Goal: Book appointment/travel/reservation

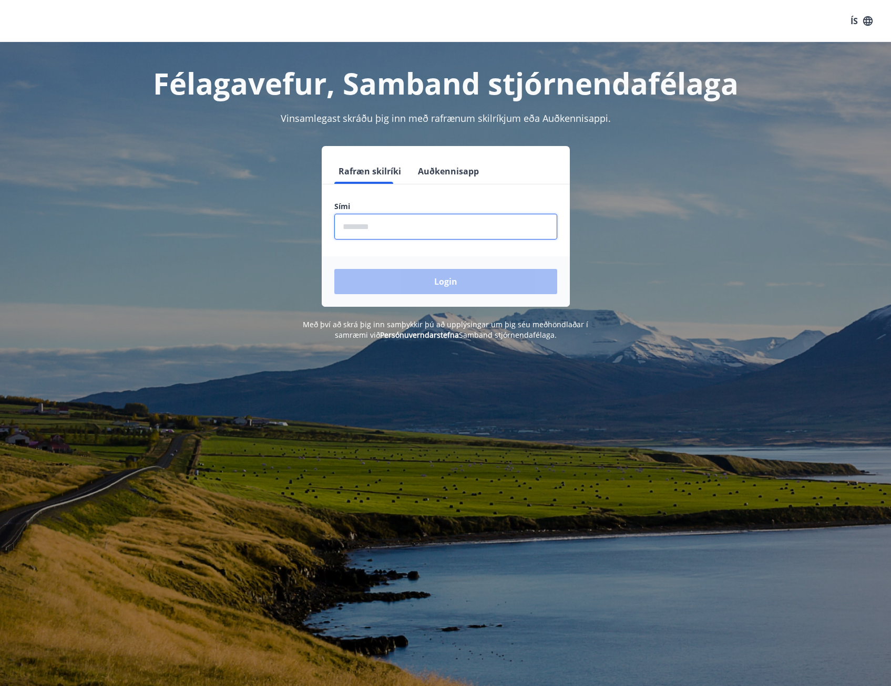
click at [428, 229] on input "phone" at bounding box center [445, 227] width 223 height 26
type input "********"
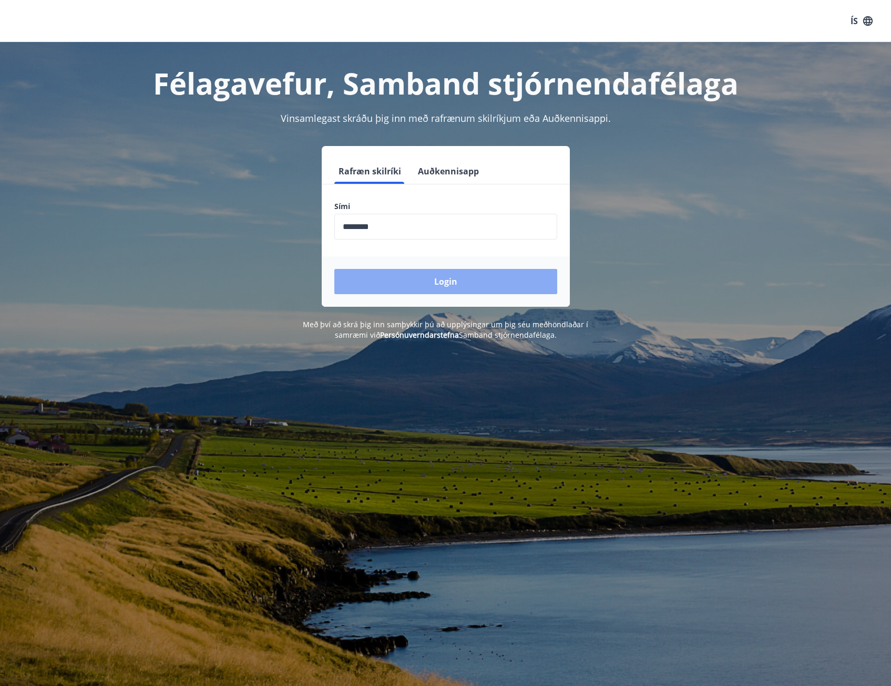
click at [413, 273] on button "Login" at bounding box center [445, 281] width 223 height 25
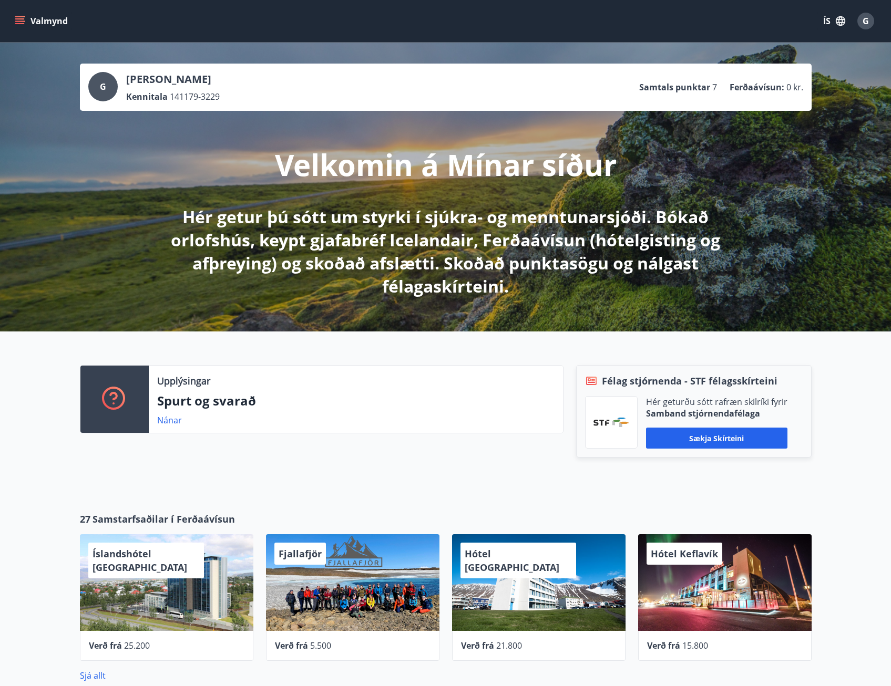
click at [16, 22] on icon "menu" at bounding box center [21, 20] width 12 height 1
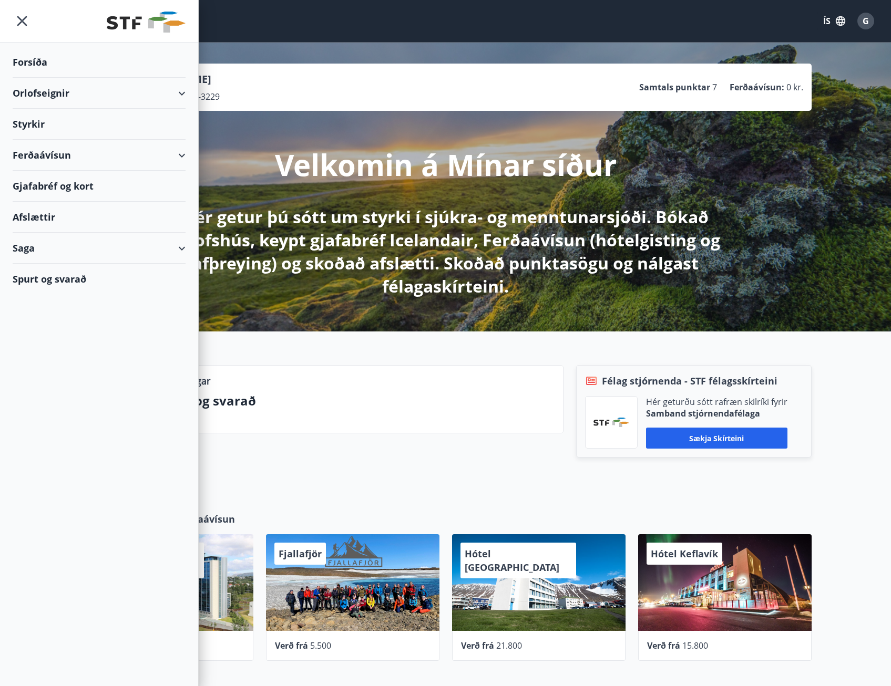
click at [57, 100] on div "Orlofseignir" at bounding box center [99, 93] width 173 height 31
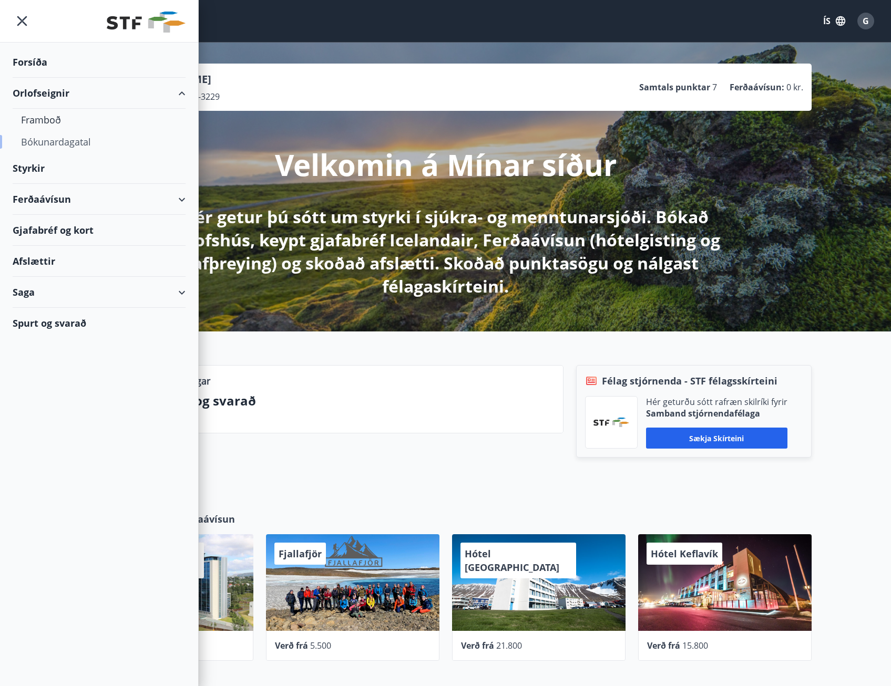
click at [58, 144] on div "Bókunardagatal" at bounding box center [99, 142] width 156 height 22
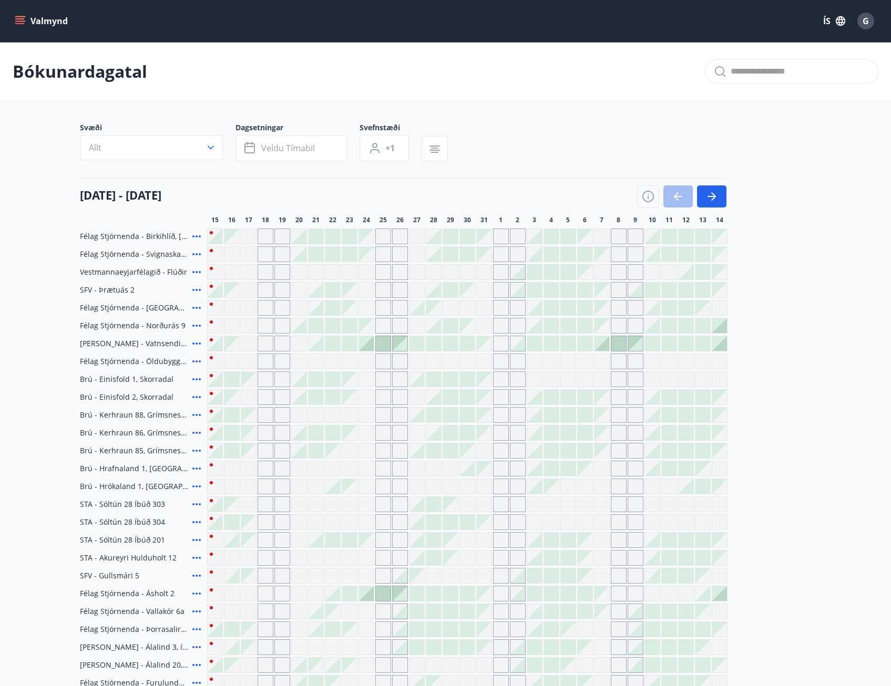
click at [314, 236] on div at bounding box center [315, 236] width 15 height 15
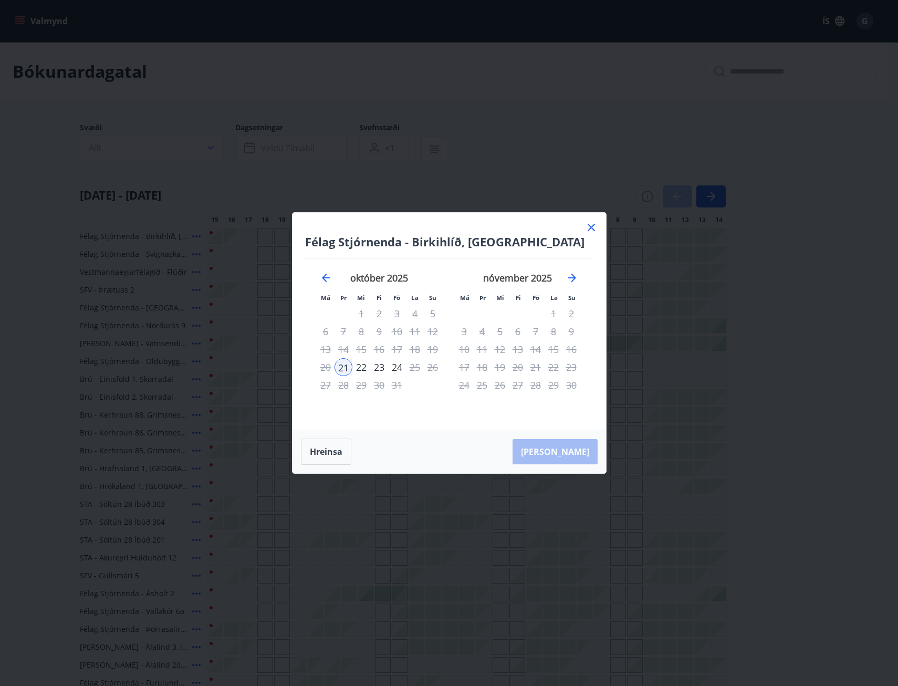
click at [590, 226] on icon at bounding box center [591, 227] width 7 height 7
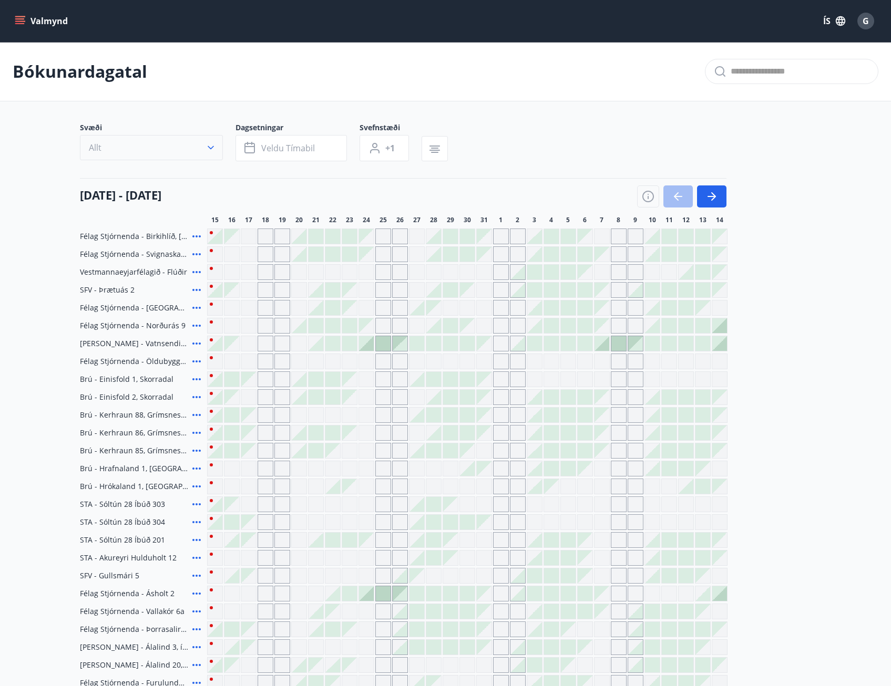
click at [208, 146] on icon "button" at bounding box center [210, 147] width 11 height 11
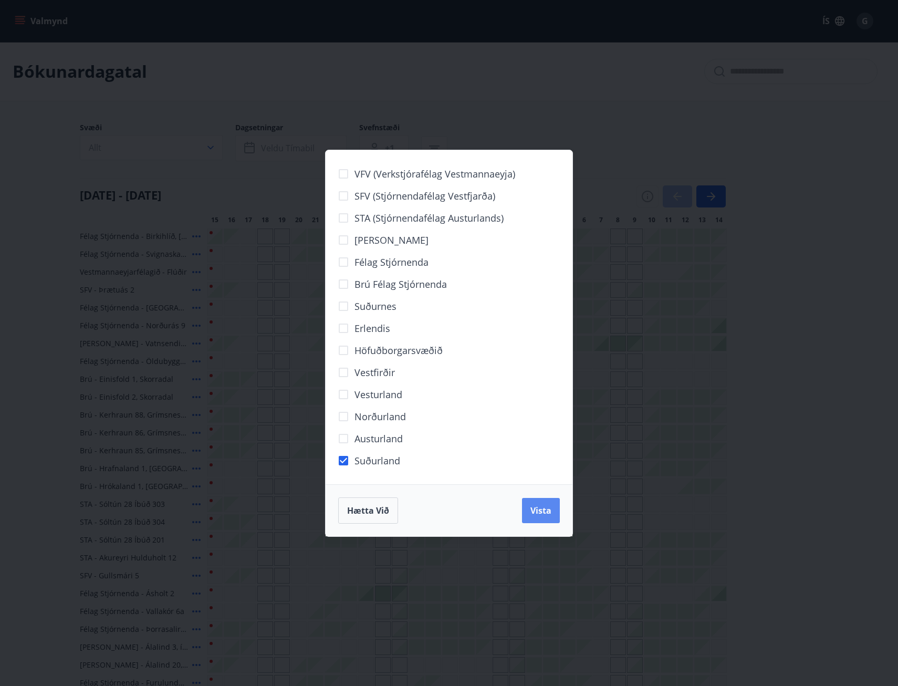
click at [554, 508] on button "Vista" at bounding box center [541, 510] width 38 height 25
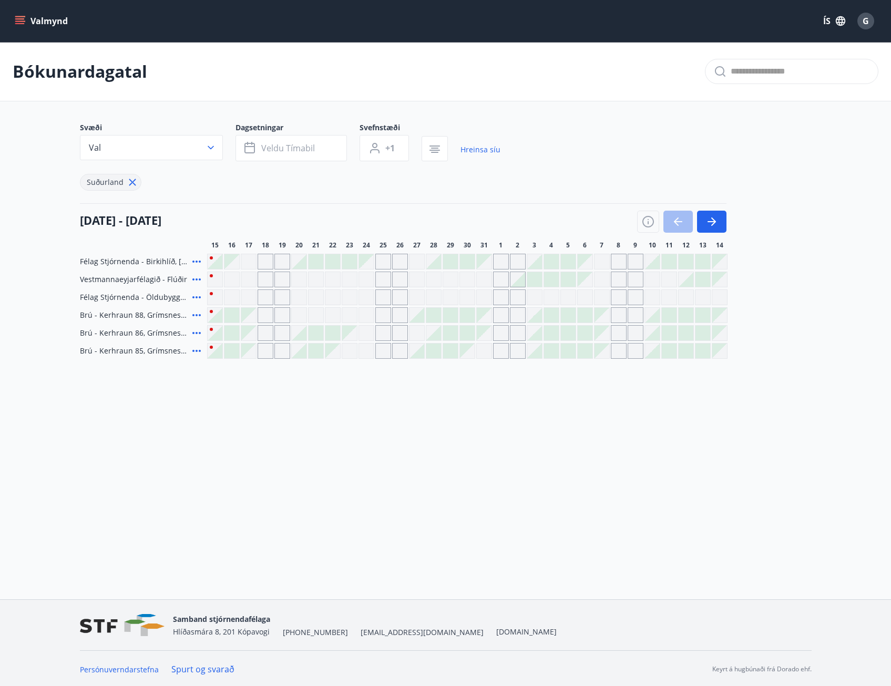
click at [146, 298] on span "Félag Stjórnenda - Öldubyggð 5" at bounding box center [134, 297] width 108 height 11
click at [195, 296] on icon at bounding box center [196, 297] width 13 height 13
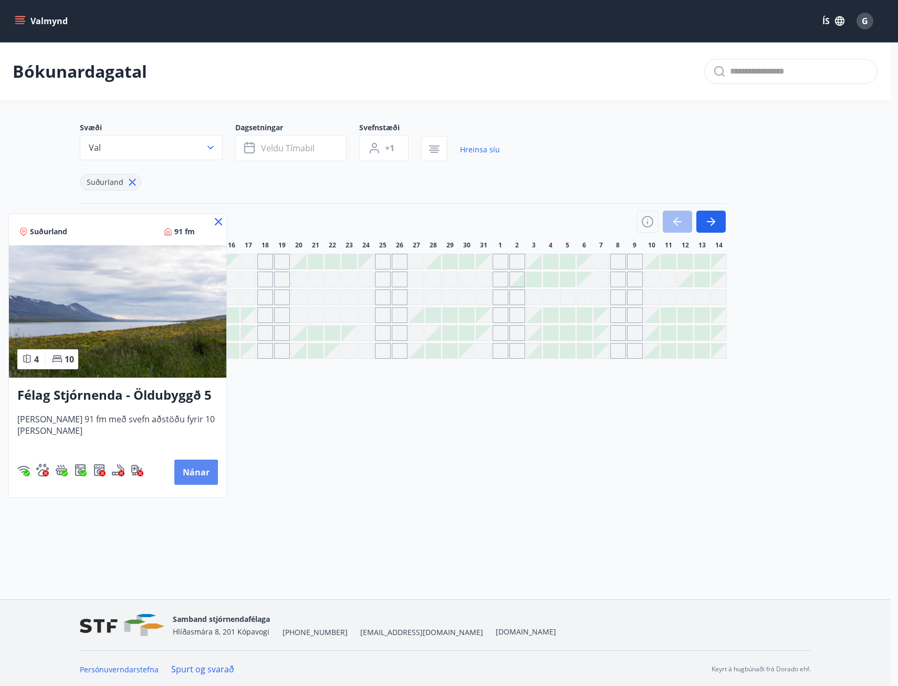
click at [184, 466] on button "Nánar" at bounding box center [196, 472] width 44 height 25
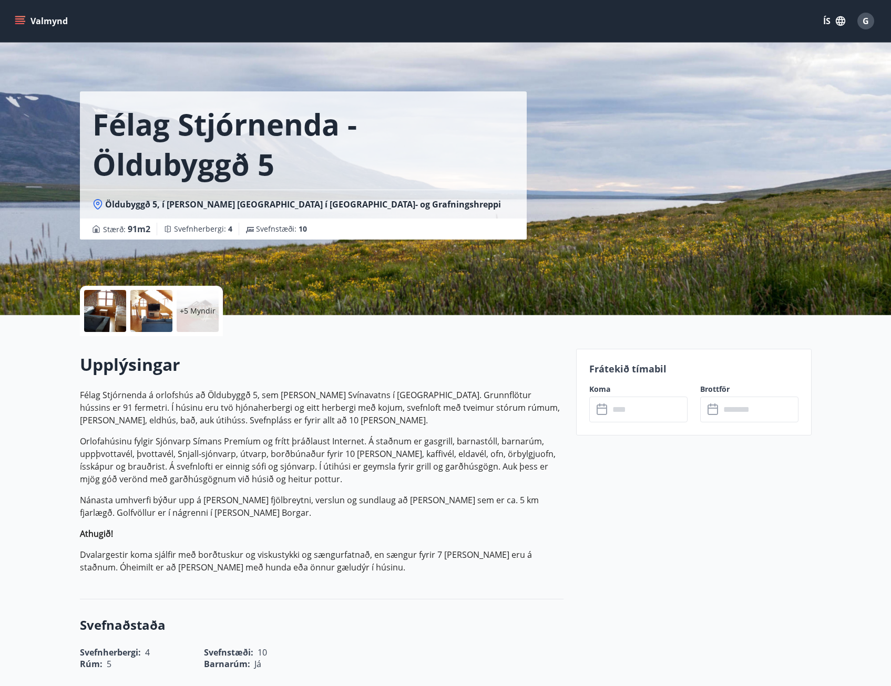
click at [109, 310] on div at bounding box center [105, 311] width 42 height 42
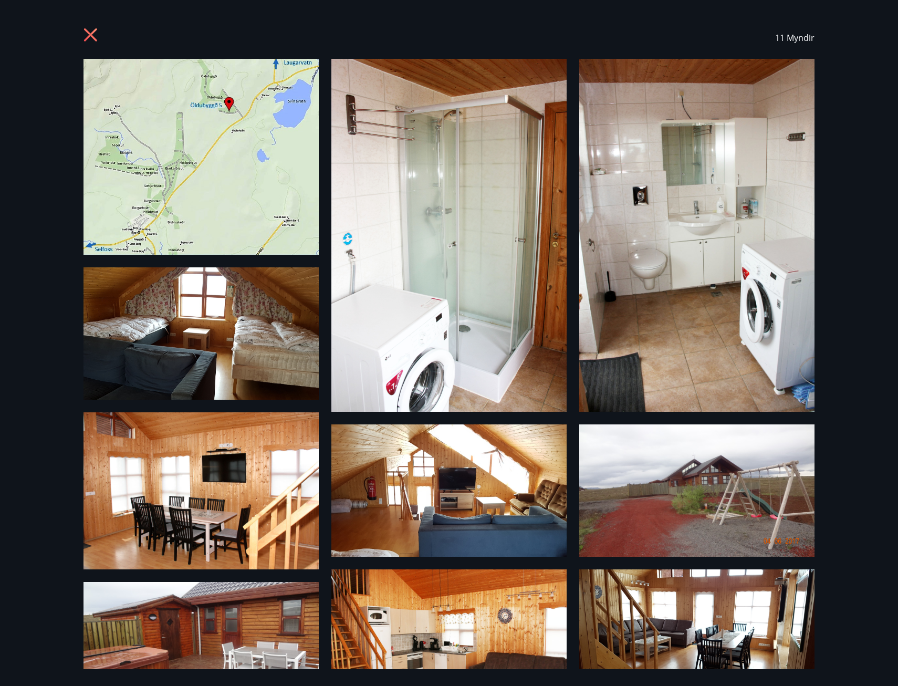
click at [97, 33] on icon at bounding box center [92, 36] width 17 height 17
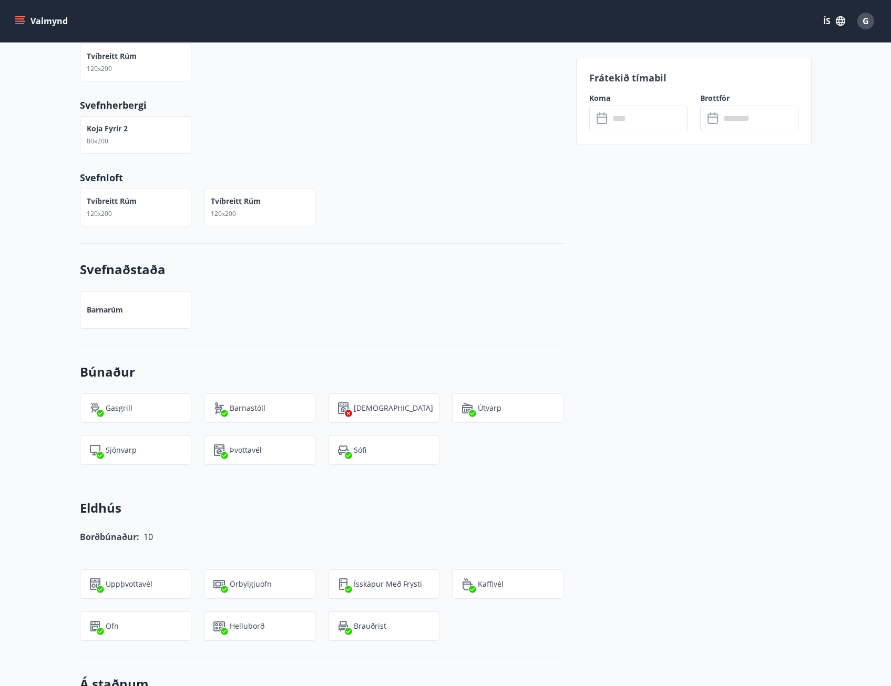
scroll to position [736, 0]
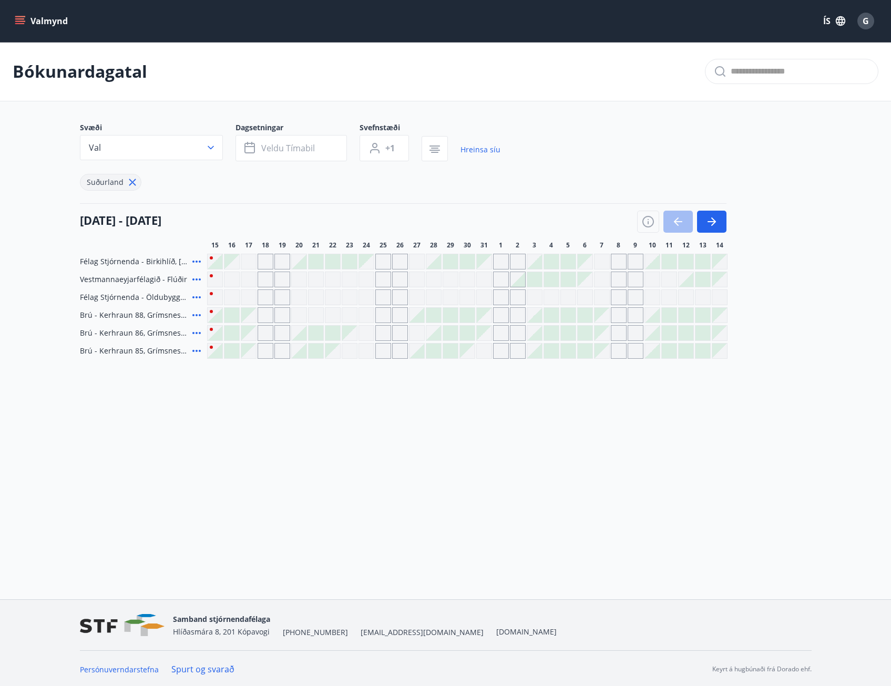
click at [344, 264] on div at bounding box center [349, 261] width 15 height 15
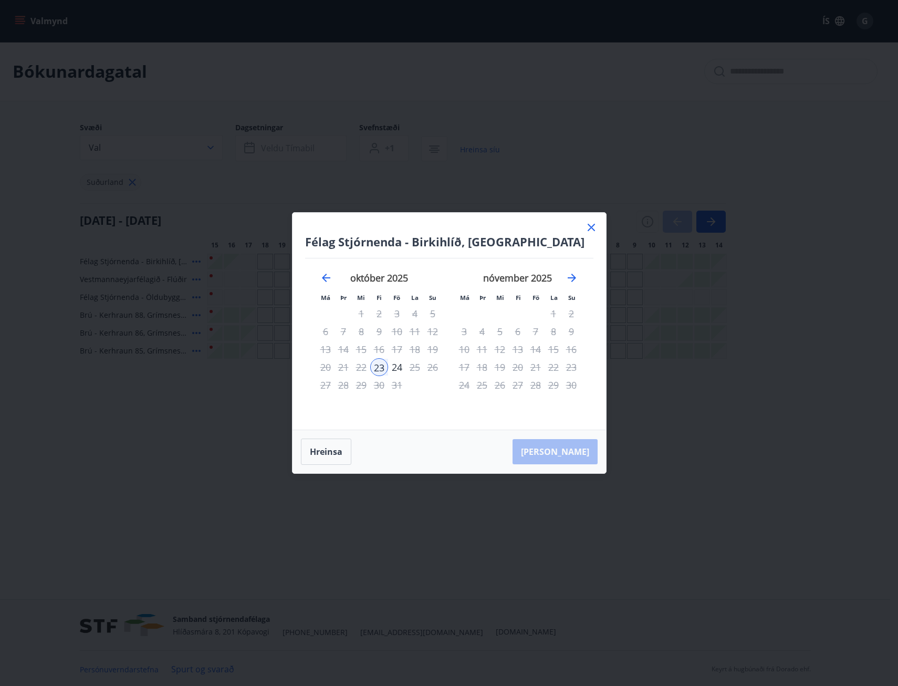
click at [594, 226] on icon at bounding box center [591, 227] width 13 height 13
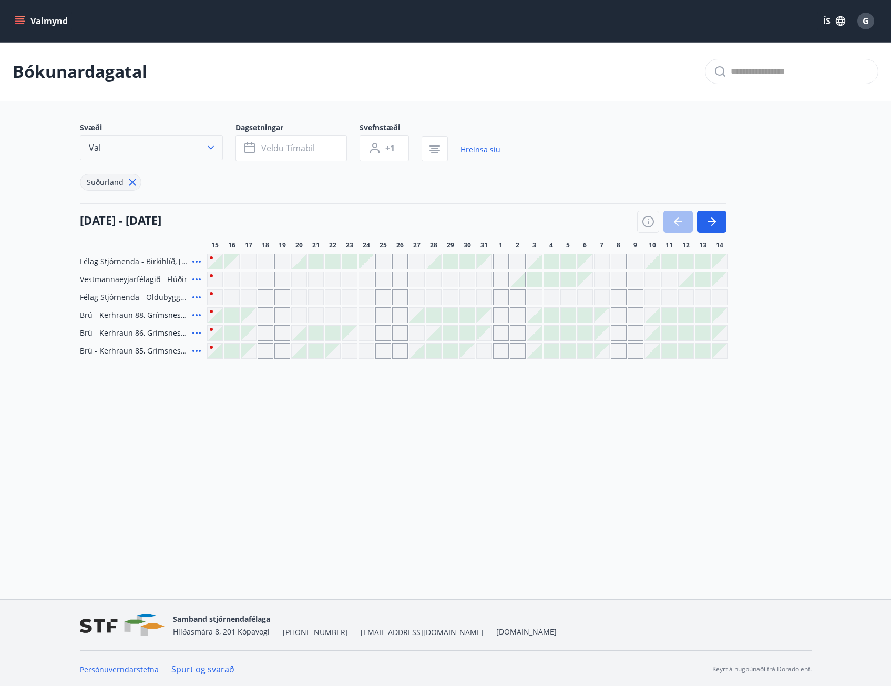
click at [211, 148] on icon "button" at bounding box center [211, 148] width 6 height 4
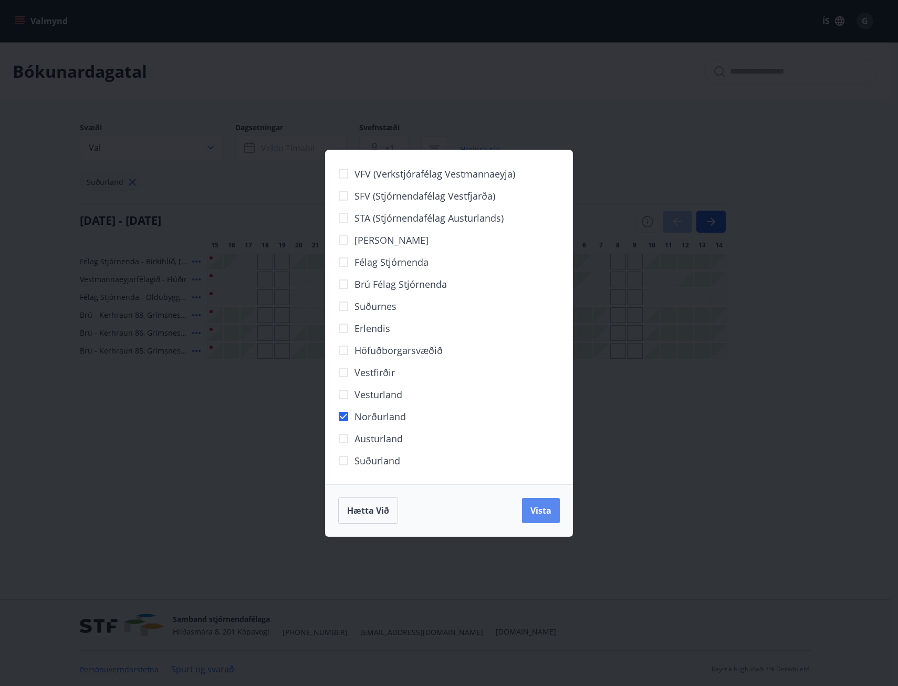
click at [534, 512] on span "Vista" at bounding box center [541, 511] width 21 height 12
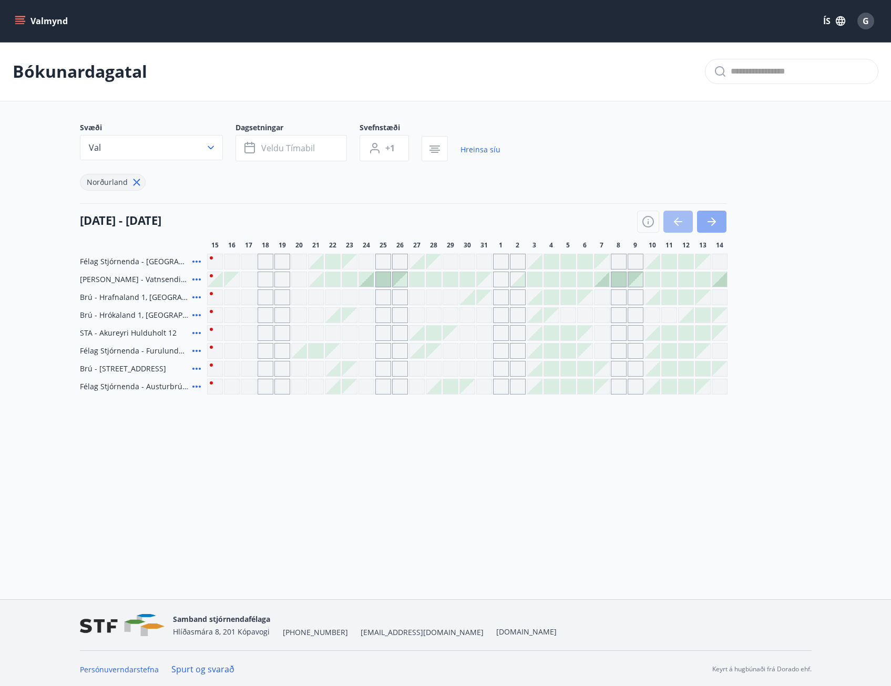
click at [706, 220] on icon "button" at bounding box center [711, 221] width 13 height 13
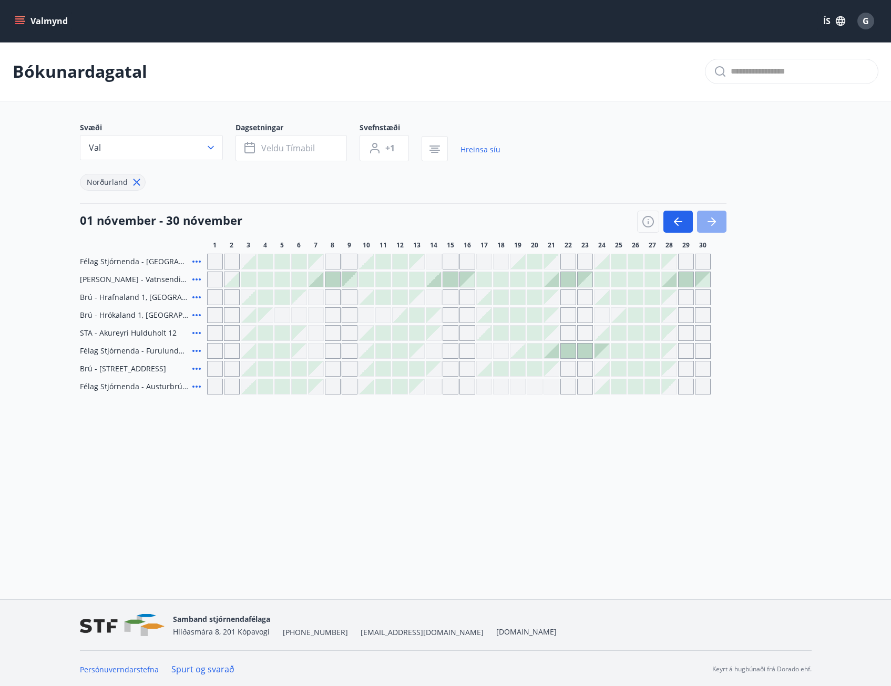
click at [708, 224] on icon "button" at bounding box center [711, 221] width 13 height 13
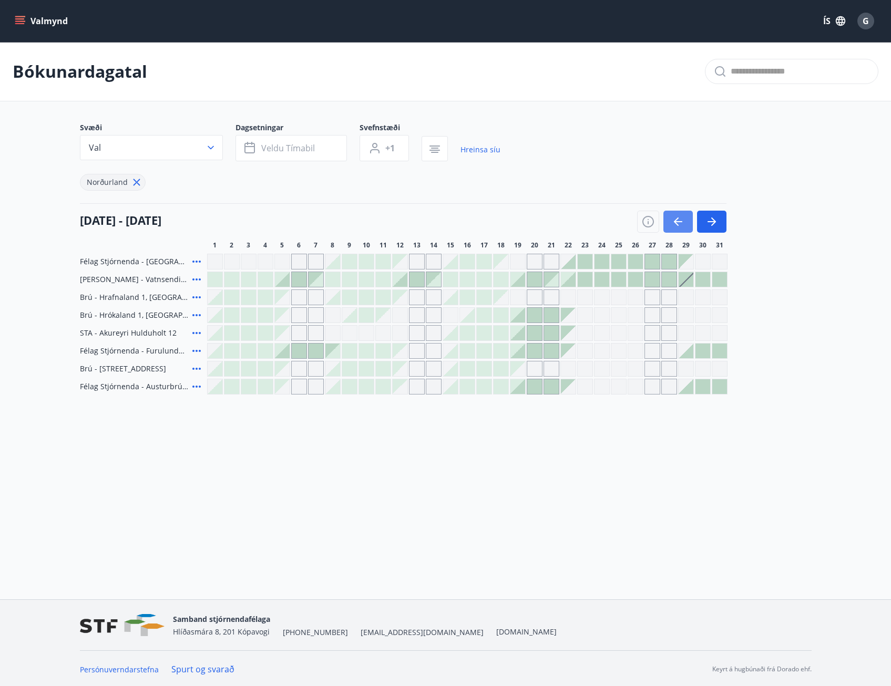
click at [684, 216] on button "button" at bounding box center [677, 222] width 29 height 22
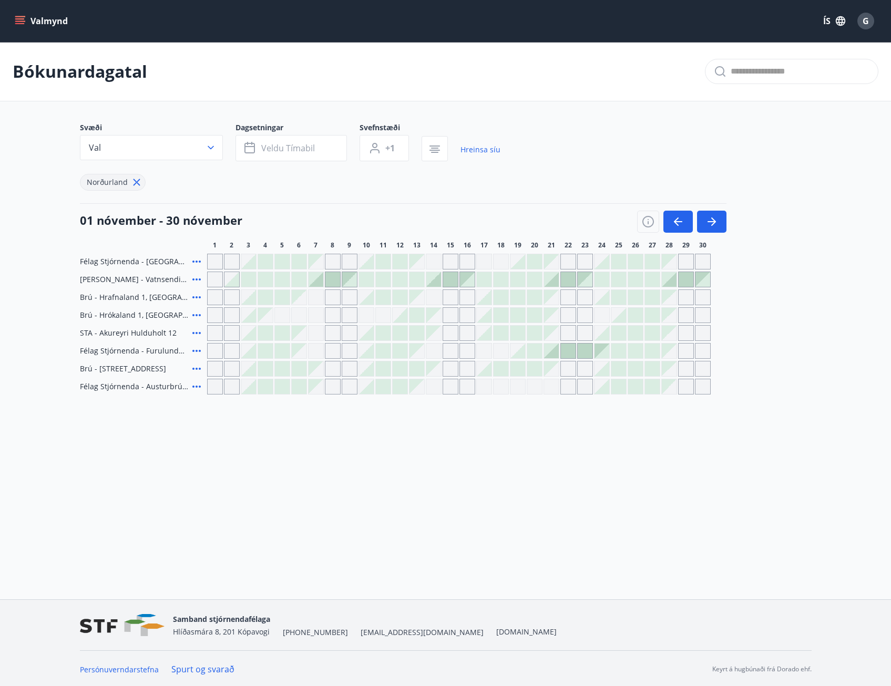
click at [684, 386] on div "Gráir dagar eru ekki bókanlegir" at bounding box center [686, 387] width 16 height 16
click at [714, 216] on icon "button" at bounding box center [711, 221] width 13 height 13
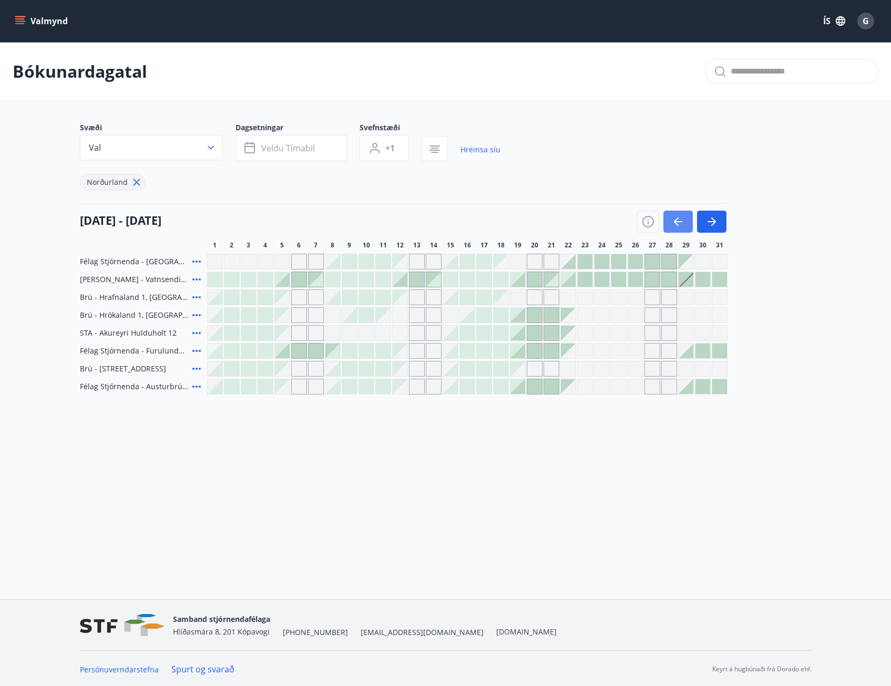
click at [678, 219] on icon "button" at bounding box center [677, 221] width 13 height 13
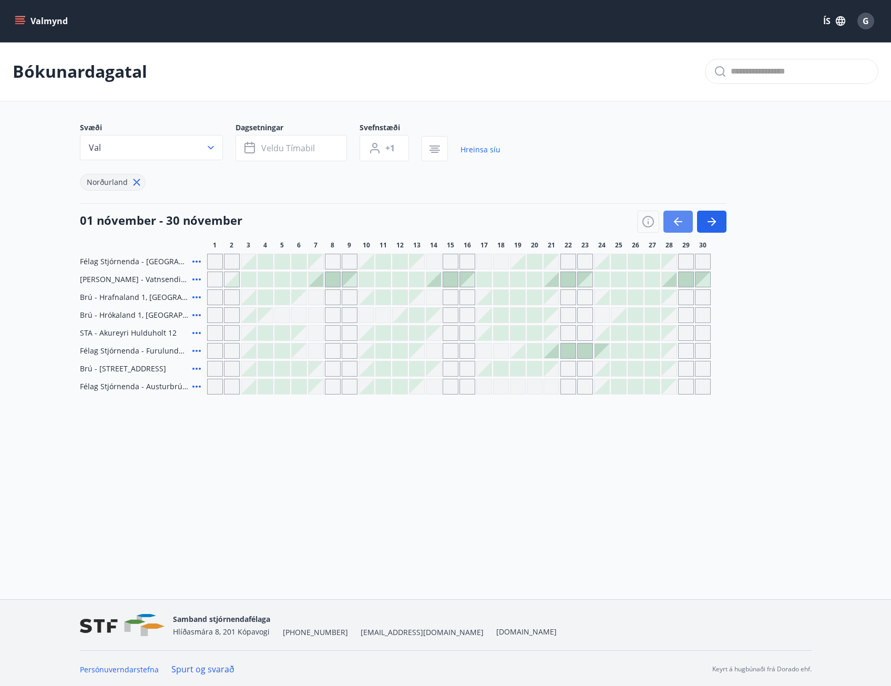
click at [678, 219] on icon "button" at bounding box center [677, 221] width 13 height 13
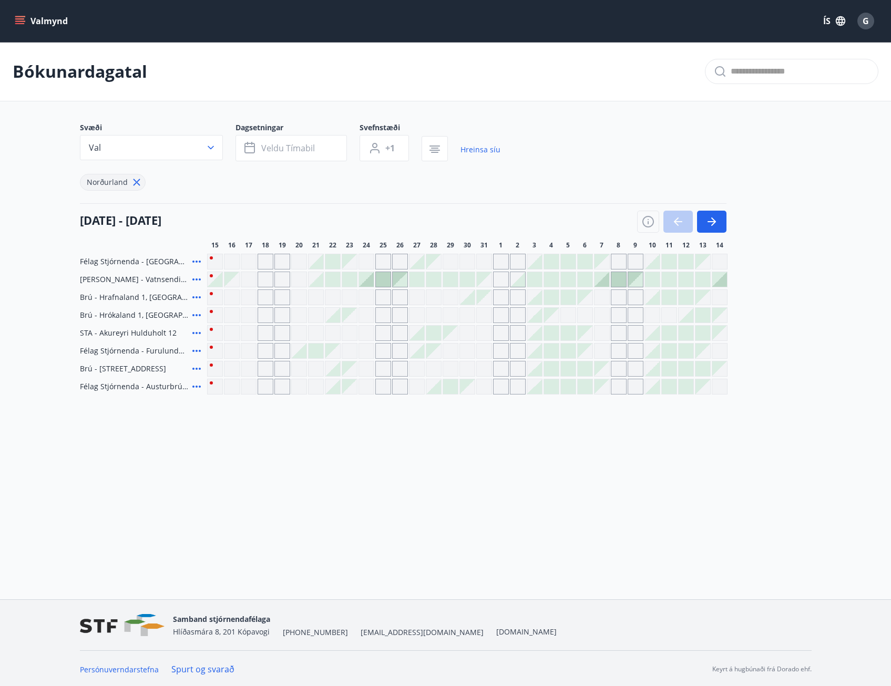
click at [678, 219] on div at bounding box center [681, 222] width 89 height 22
click at [153, 143] on button "Val" at bounding box center [151, 147] width 143 height 25
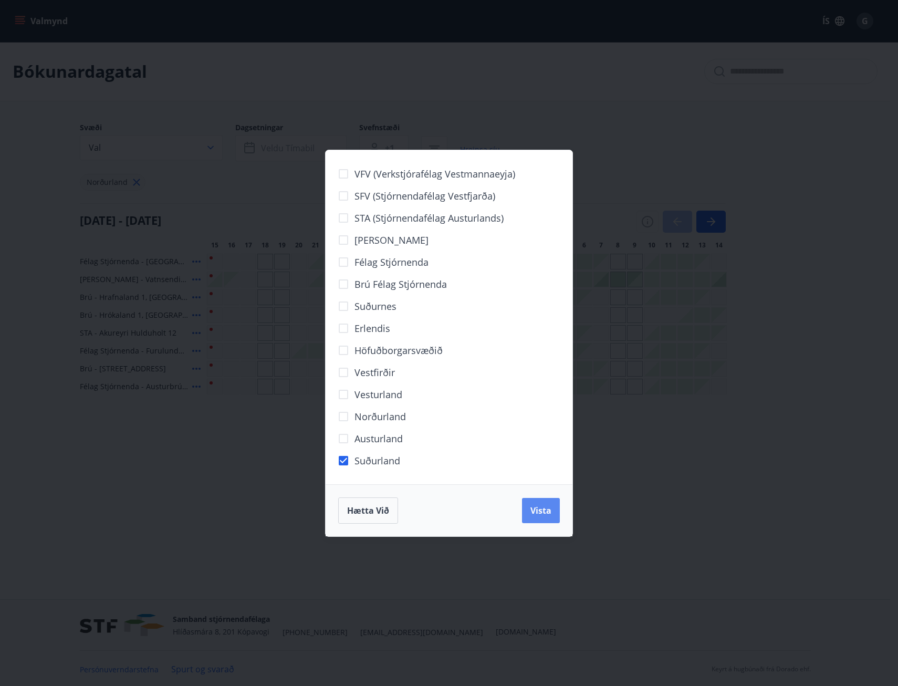
click at [532, 507] on span "Vista" at bounding box center [541, 511] width 21 height 12
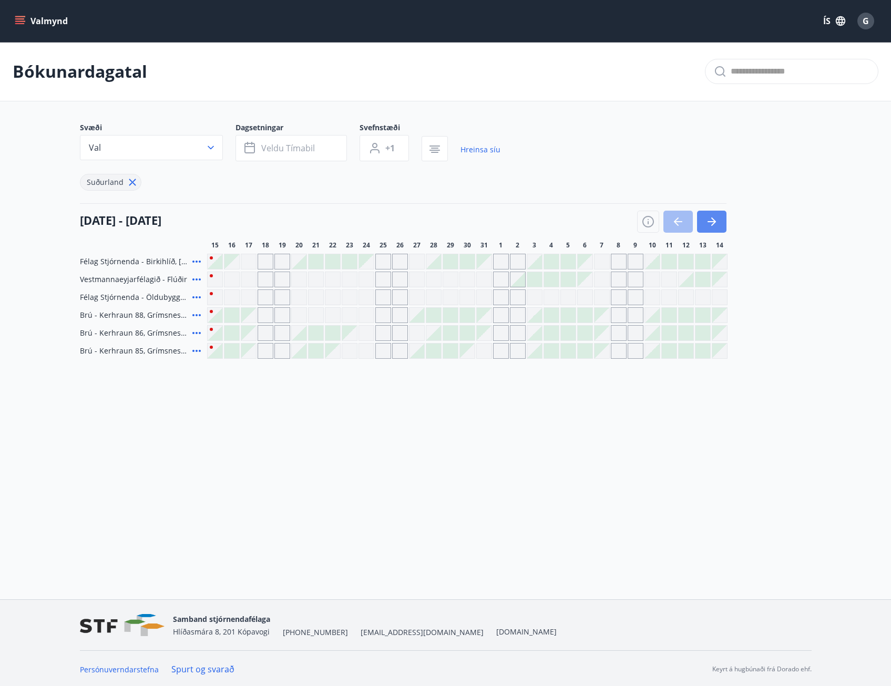
click at [713, 215] on icon "button" at bounding box center [711, 221] width 13 height 13
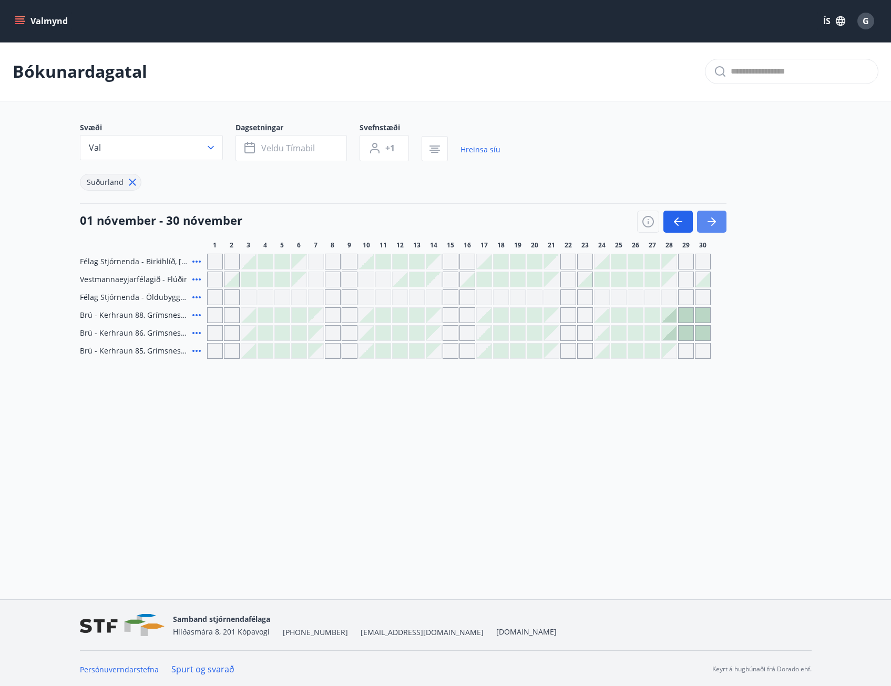
click at [707, 227] on icon "button" at bounding box center [711, 221] width 13 height 13
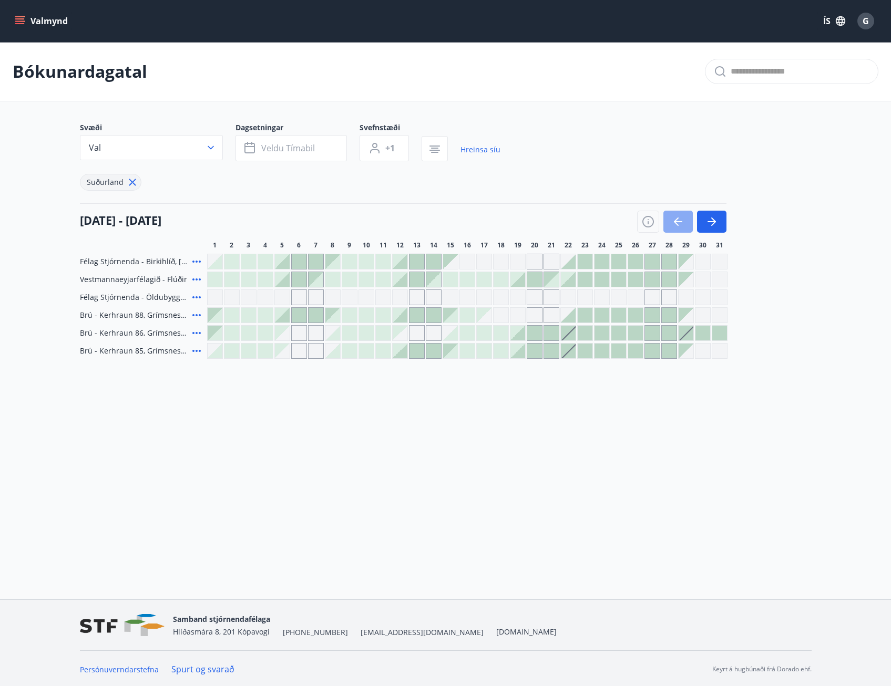
click at [676, 214] on button "button" at bounding box center [677, 222] width 29 height 22
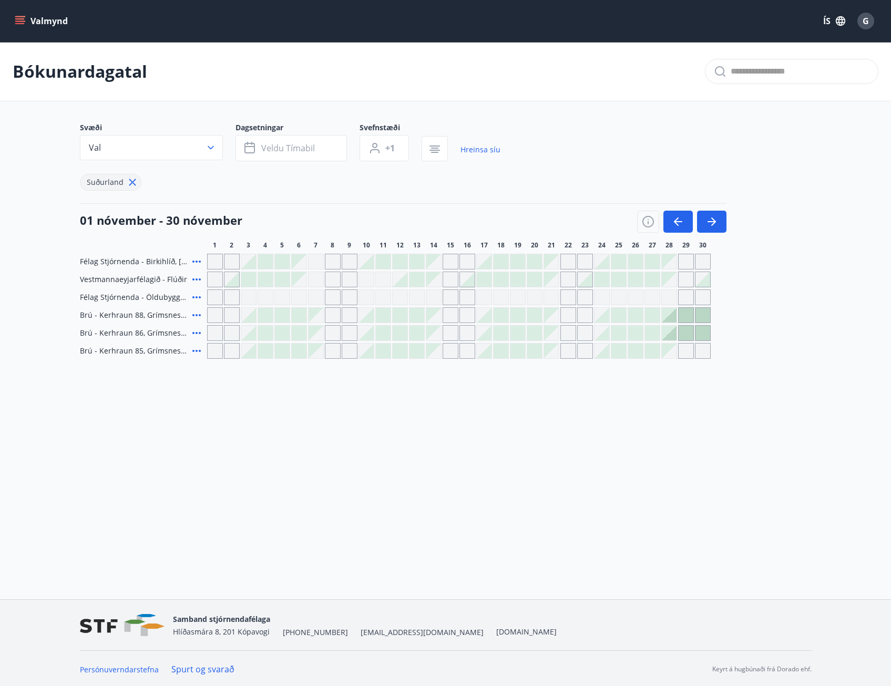
click at [198, 335] on icon at bounding box center [196, 333] width 13 height 13
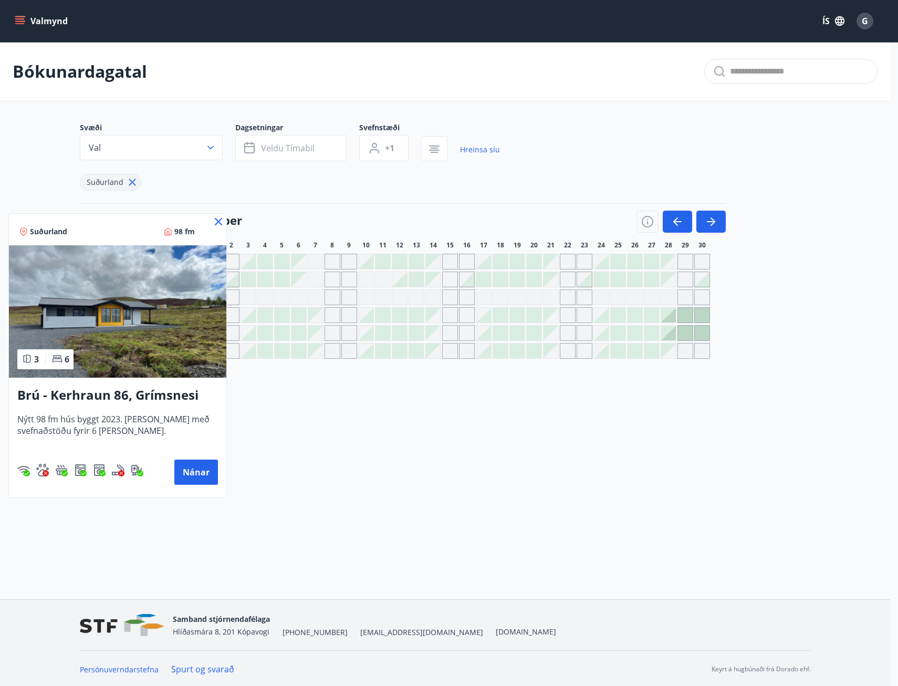
click at [217, 225] on icon at bounding box center [218, 221] width 13 height 13
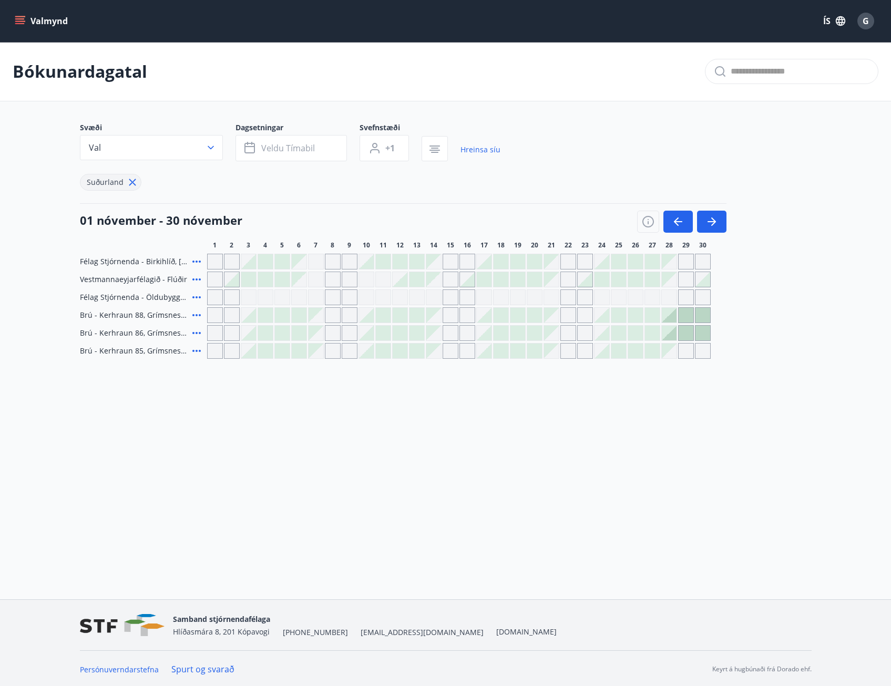
scroll to position [2, 0]
click at [680, 219] on icon "button" at bounding box center [677, 220] width 13 height 13
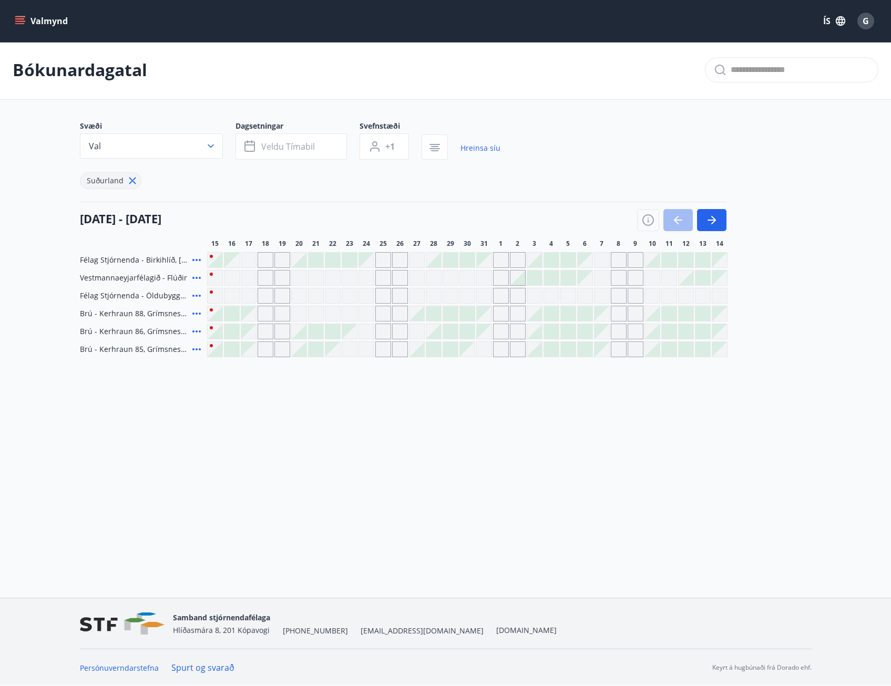
click at [677, 215] on div at bounding box center [681, 220] width 89 height 22
click at [129, 176] on icon at bounding box center [133, 181] width 12 height 12
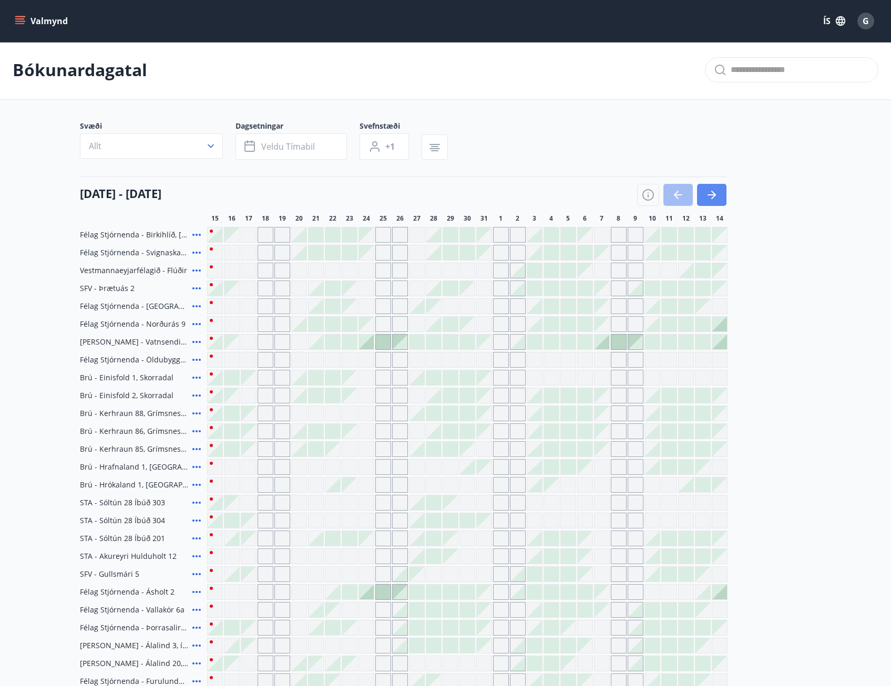
click at [711, 197] on icon "button" at bounding box center [711, 195] width 13 height 13
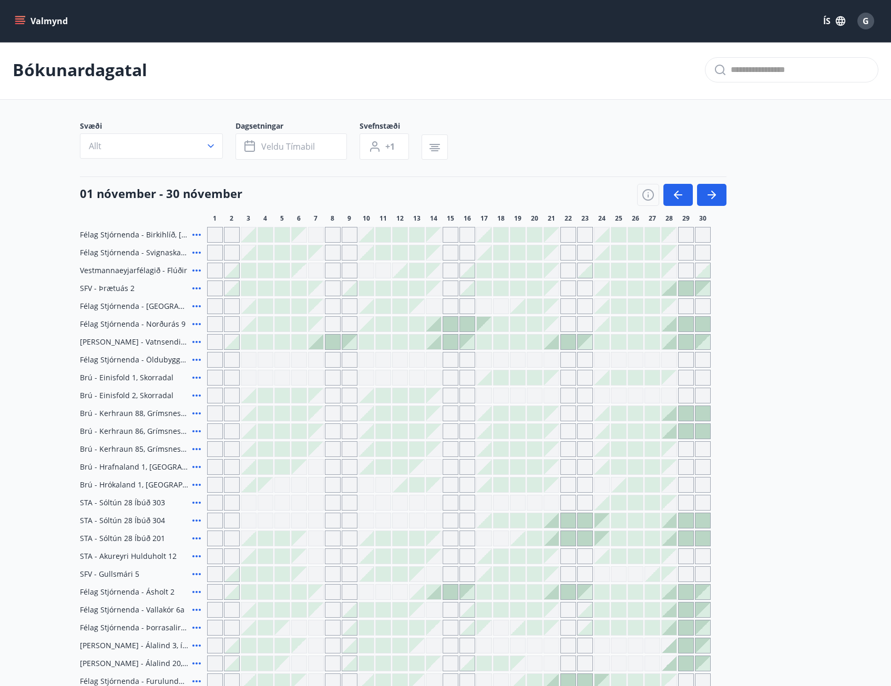
click at [195, 340] on icon at bounding box center [196, 342] width 13 height 13
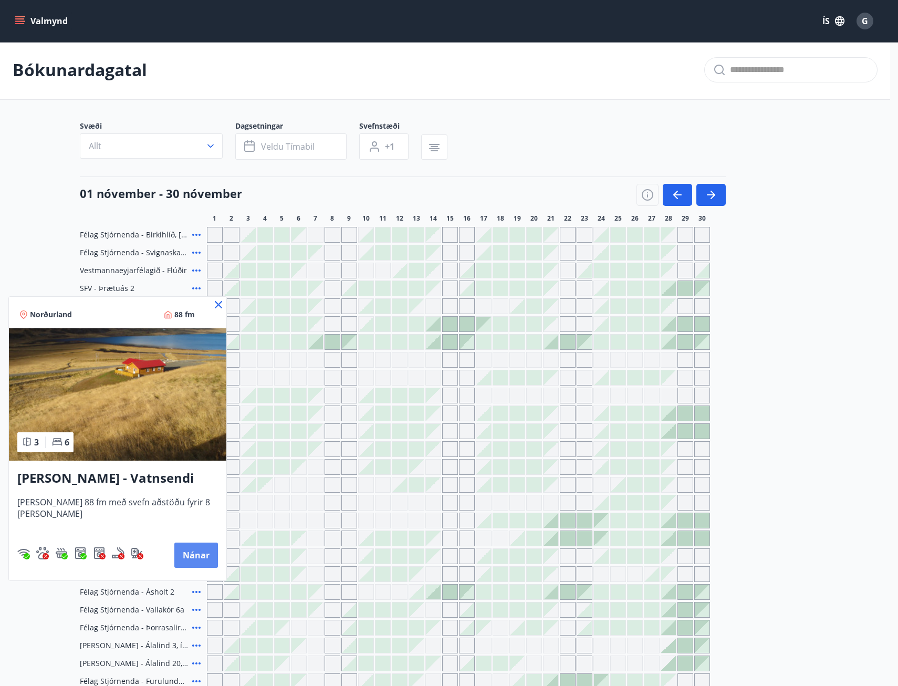
click at [185, 554] on button "Nánar" at bounding box center [196, 555] width 44 height 25
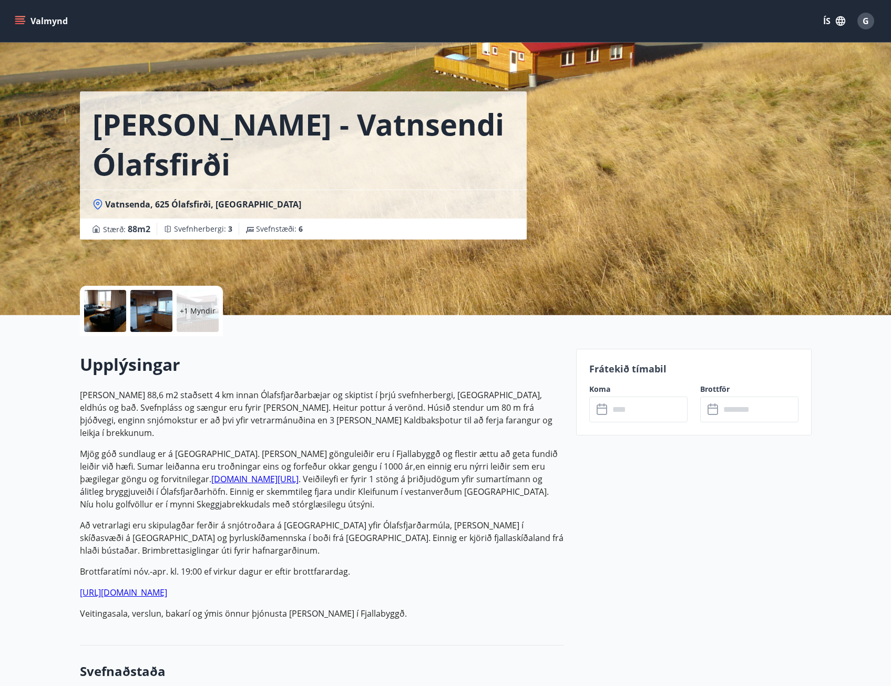
click at [116, 312] on div at bounding box center [105, 311] width 42 height 42
